Goal: Transaction & Acquisition: Download file/media

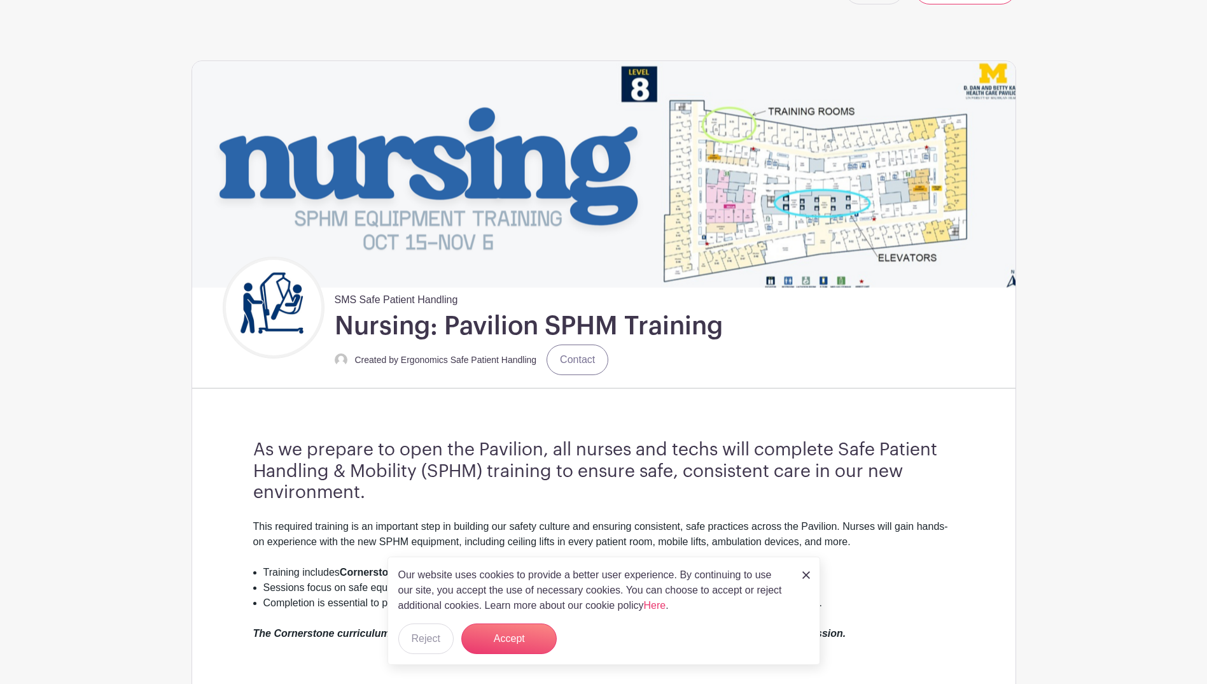
scroll to position [64, 0]
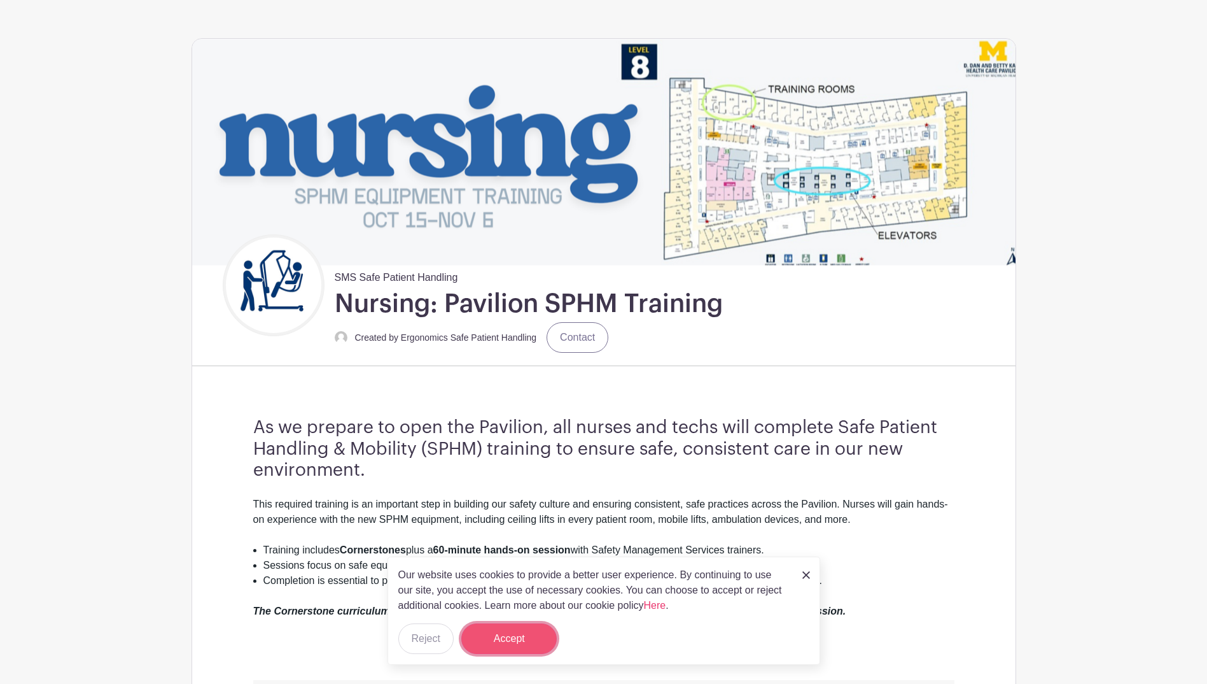
click at [476, 638] on button "Accept" at bounding box center [508, 638] width 95 height 31
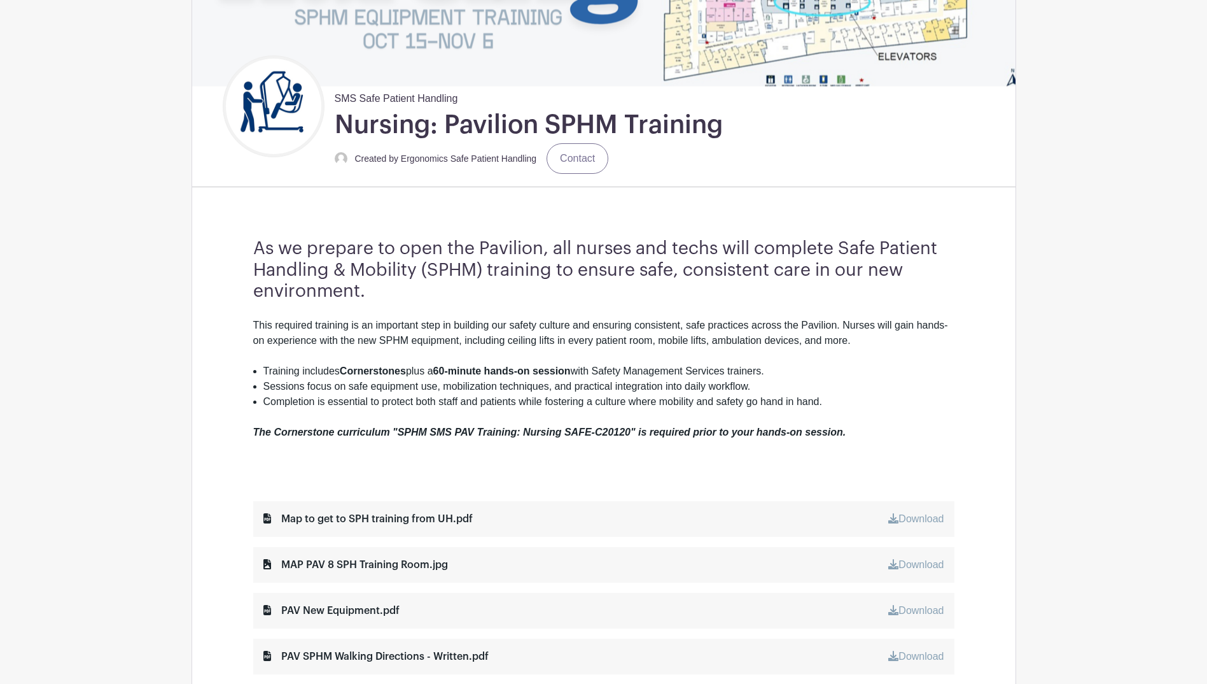
scroll to position [255, 0]
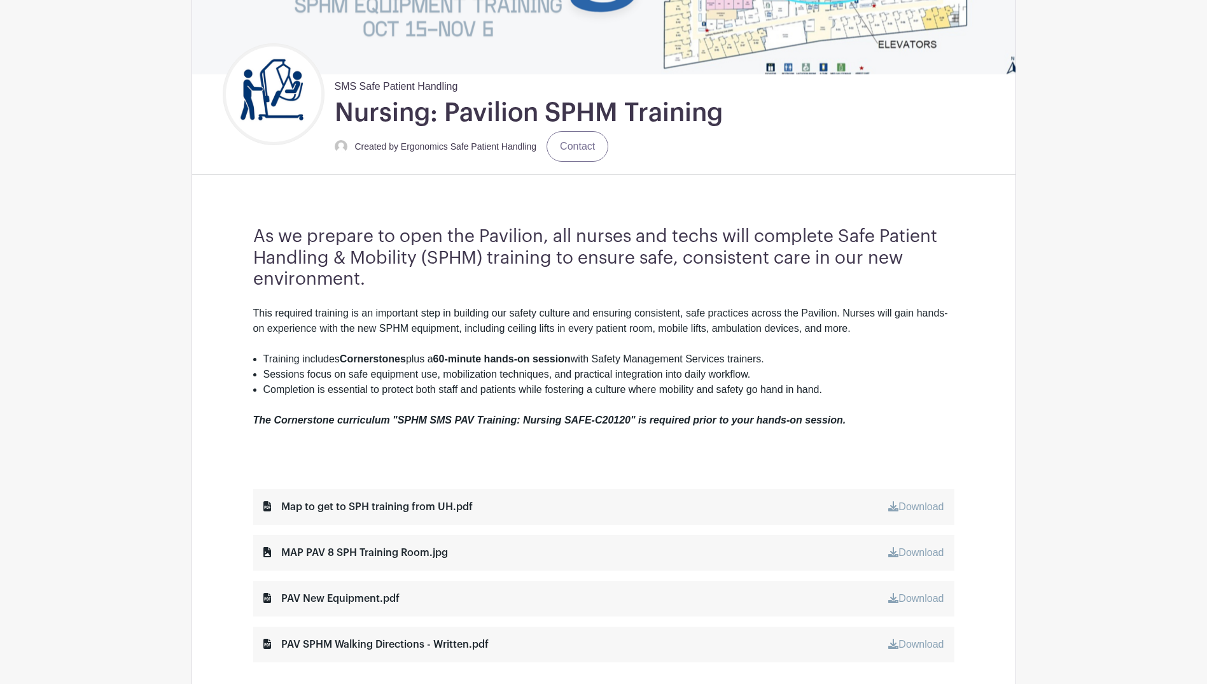
click at [400, 511] on div "Map to get to SPH training from UH.pdf" at bounding box center [368, 506] width 209 height 15
click at [928, 507] on link "Download" at bounding box center [916, 506] width 55 height 11
click at [265, 503] on icon at bounding box center [268, 506] width 8 height 10
click at [323, 501] on div "Map to get to SPH training from UH.pdf" at bounding box center [368, 506] width 209 height 15
click at [411, 512] on div "Map to get to SPH training from UH.pdf" at bounding box center [368, 506] width 209 height 15
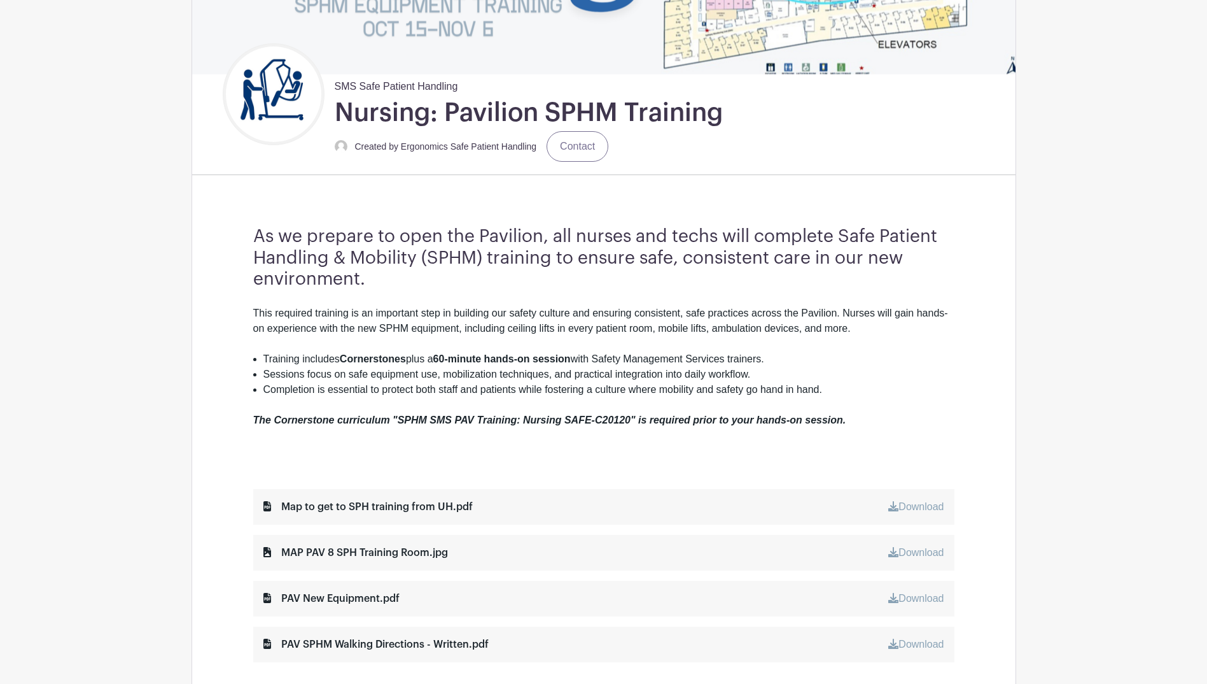
drag, startPoint x: 414, startPoint y: 486, endPoint x: 367, endPoint y: 503, distance: 50.7
drag, startPoint x: 367, startPoint y: 503, endPoint x: 266, endPoint y: 502, distance: 100.6
click at [266, 502] on icon at bounding box center [268, 506] width 8 height 10
click at [376, 507] on div "Map to get to SPH training from UH.pdf" at bounding box center [368, 506] width 209 height 15
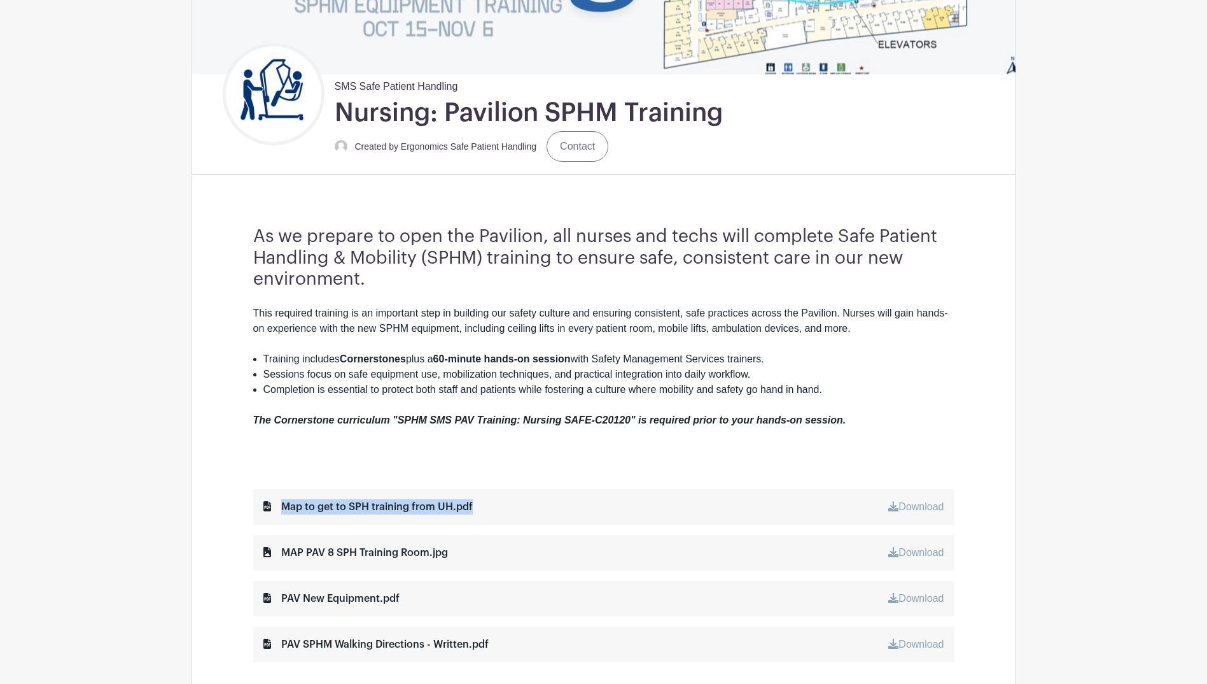
click at [376, 507] on div "Map to get to SPH training from UH.pdf" at bounding box center [368, 506] width 209 height 15
click at [903, 509] on link "Download" at bounding box center [916, 506] width 55 height 11
click at [384, 554] on div "MAP PAV 8 SPH Training Room.jpg" at bounding box center [356, 552] width 185 height 15
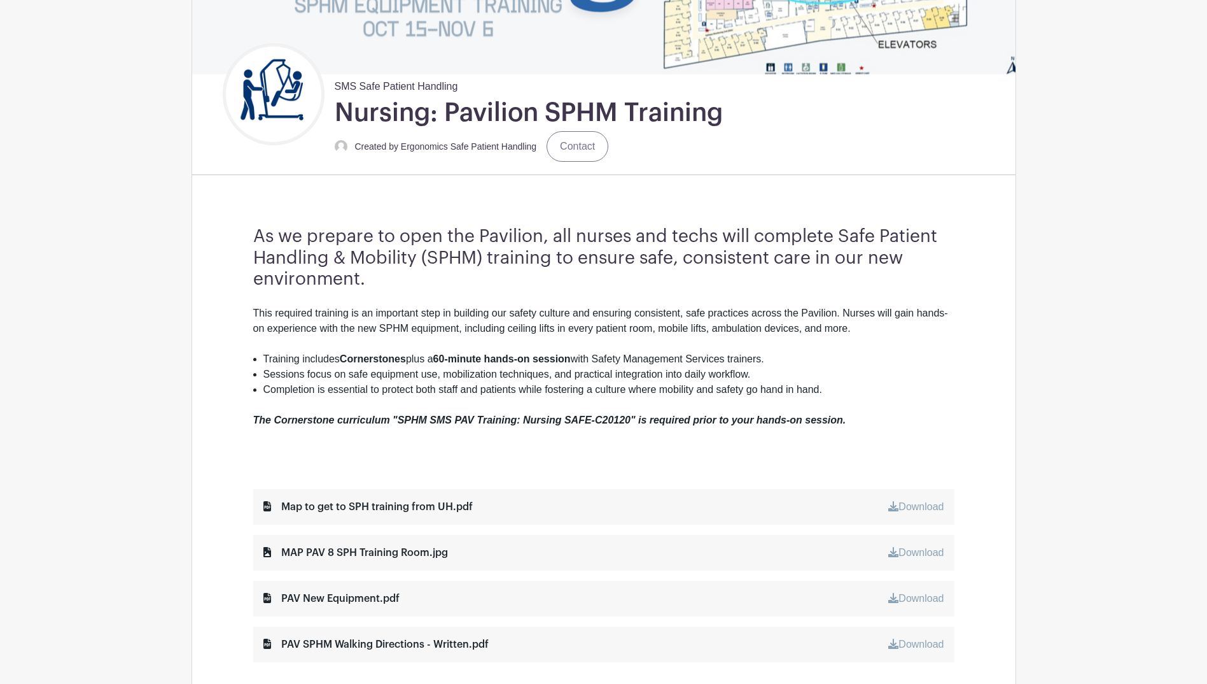
click at [270, 553] on icon at bounding box center [268, 552] width 8 height 10
click at [323, 547] on div "MAP PAV 8 SPH Training Room.jpg" at bounding box center [356, 552] width 185 height 15
click at [936, 556] on link "Download" at bounding box center [916, 552] width 55 height 11
click at [930, 647] on link "Download" at bounding box center [916, 643] width 55 height 11
click at [929, 642] on link "Download" at bounding box center [916, 643] width 55 height 11
